Goal: Task Accomplishment & Management: Use online tool/utility

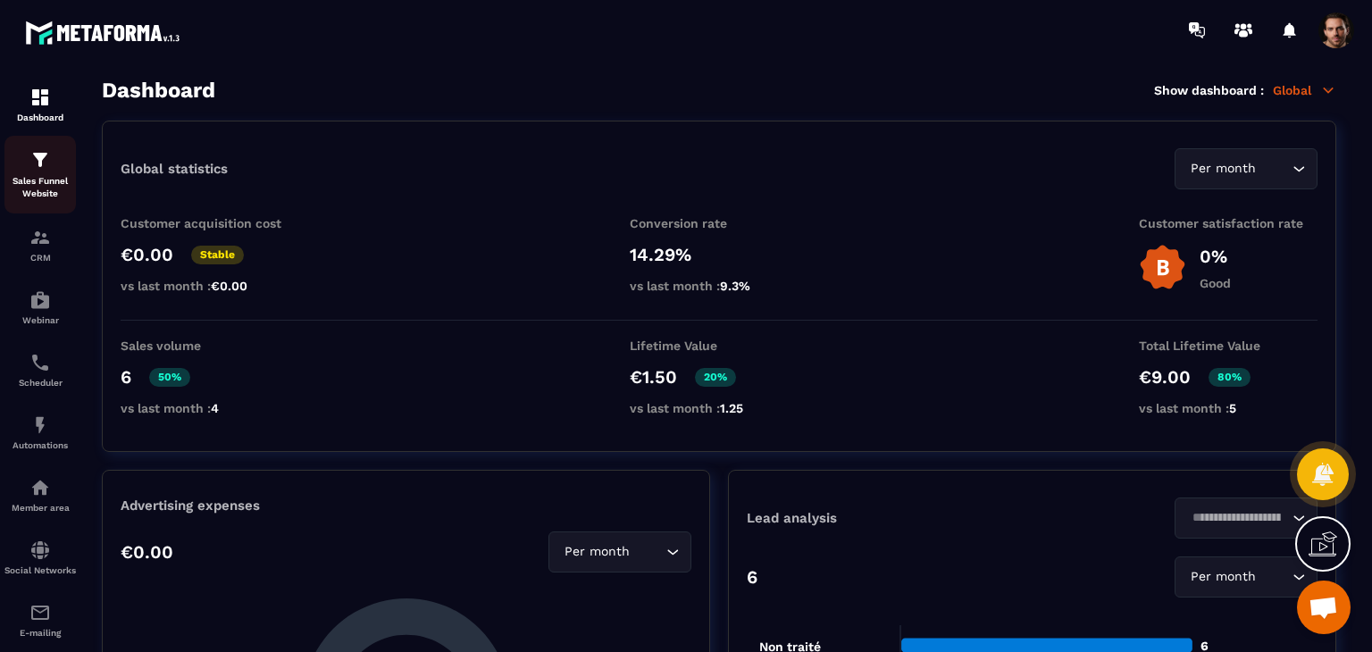
click at [69, 185] on p "Sales Funnel Website" at bounding box center [39, 187] width 71 height 25
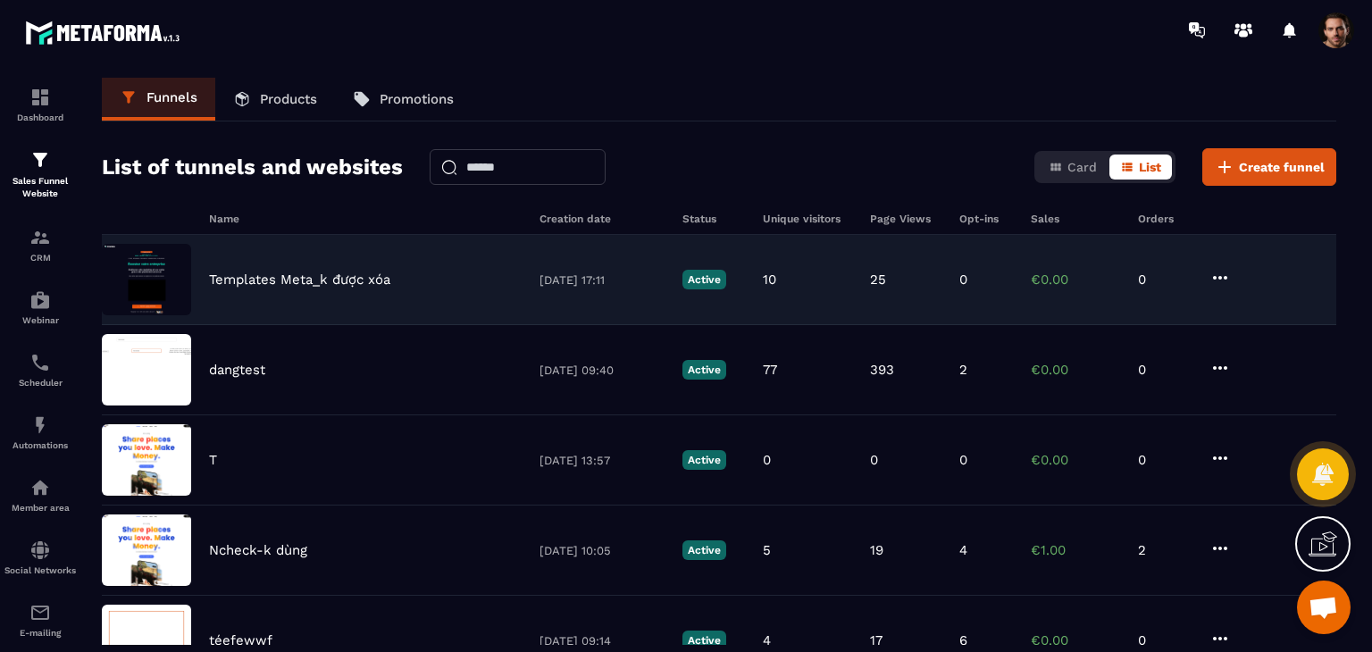
click at [386, 299] on div "Templates Meta_k được xóa 08/10/2025 17:11 Active 10 25 0 €0.00 0" at bounding box center [719, 280] width 1235 height 90
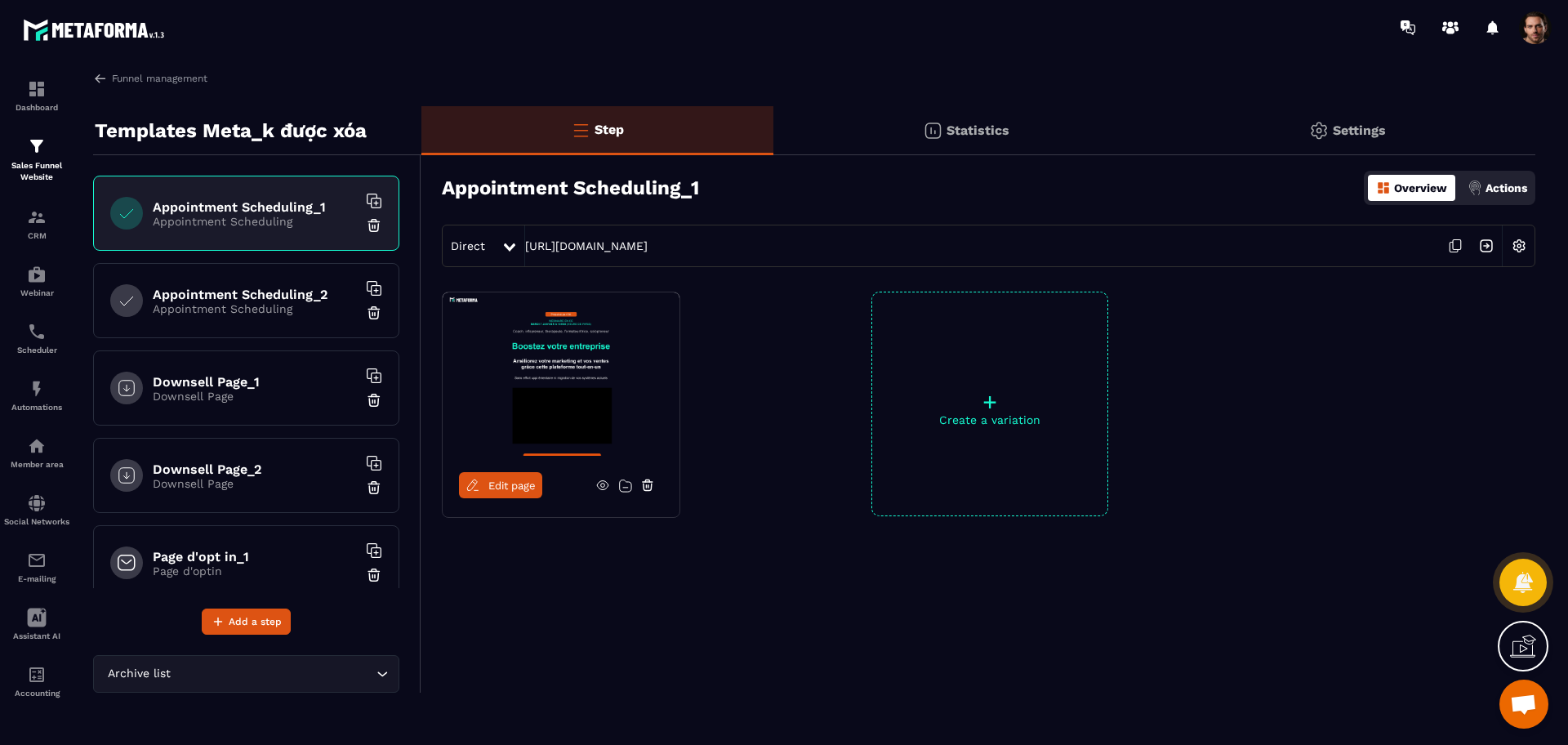
click at [776, 586] on div "Edit page + Create a variation" at bounding box center [978, 444] width 1114 height 306
click at [746, 587] on div "Edit page + Create a variation" at bounding box center [978, 444] width 1114 height 306
click at [563, 595] on div "Step Statistics Settings Appointment Scheduling_1 Overview Actions Direct https…" at bounding box center [978, 399] width 1114 height 586
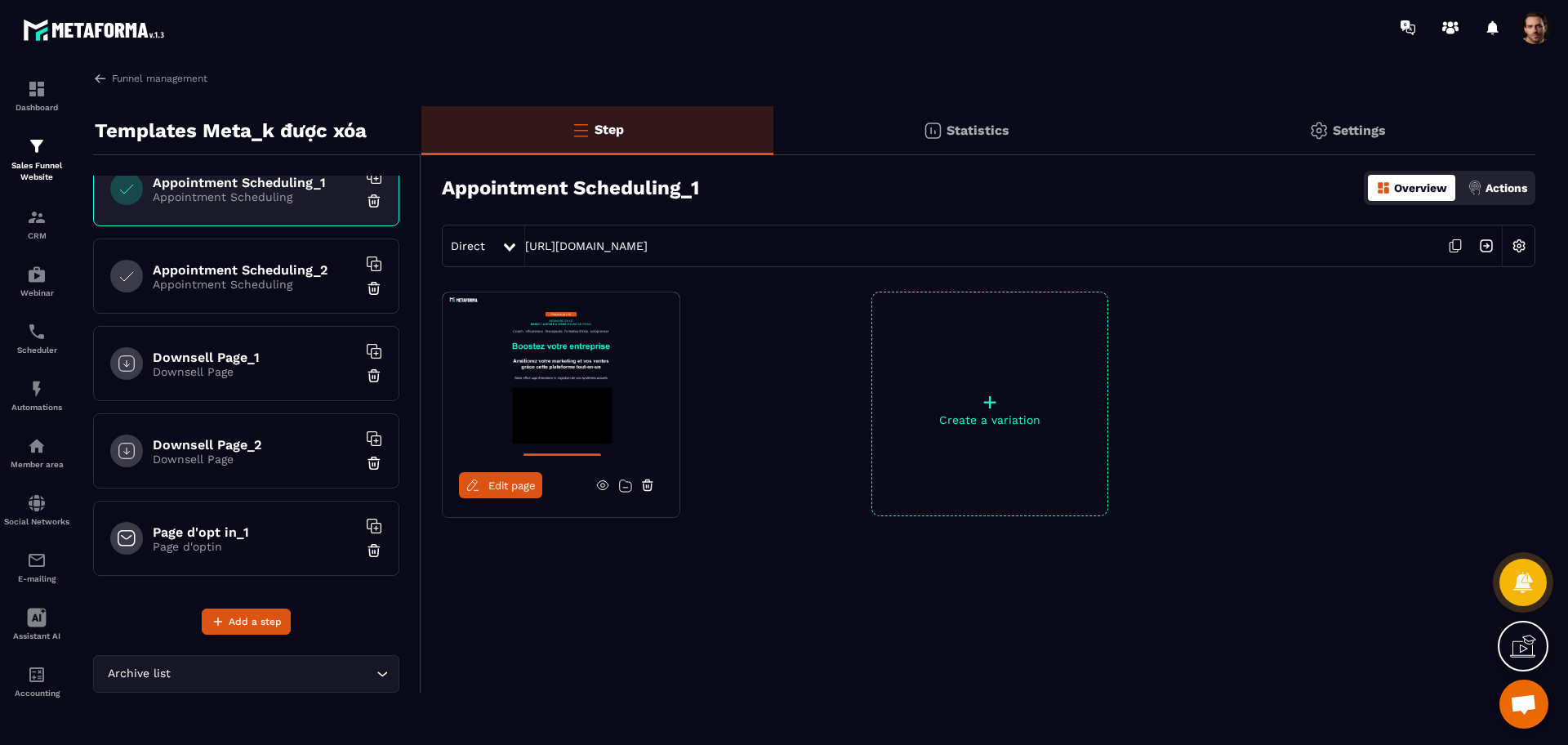
click at [219, 548] on p "Page d'optin" at bounding box center [254, 546] width 204 height 13
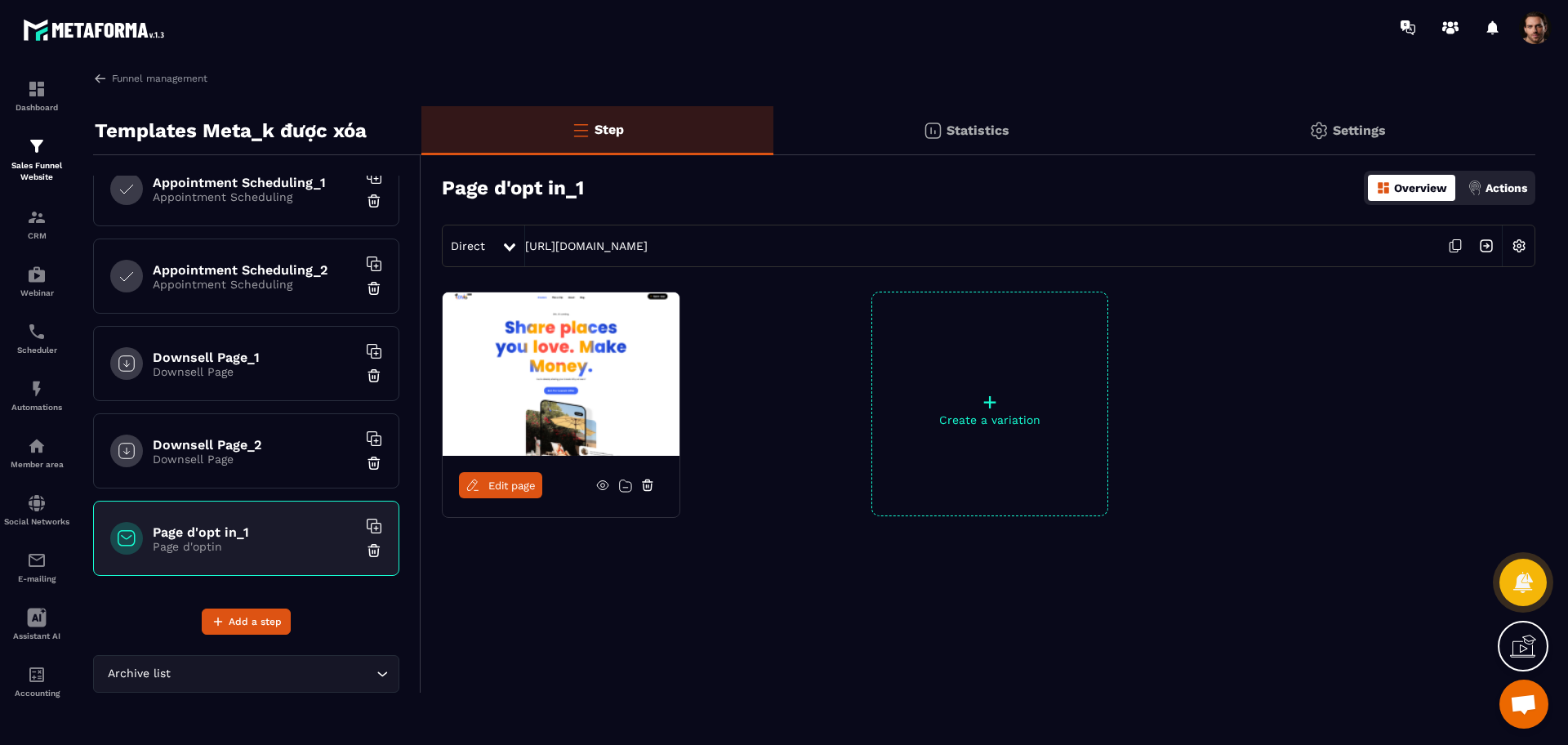
click at [525, 500] on div "Edit page" at bounding box center [560, 484] width 237 height 59
click at [521, 491] on span "Edit page" at bounding box center [512, 484] width 48 height 12
